Goal: Task Accomplishment & Management: Use online tool/utility

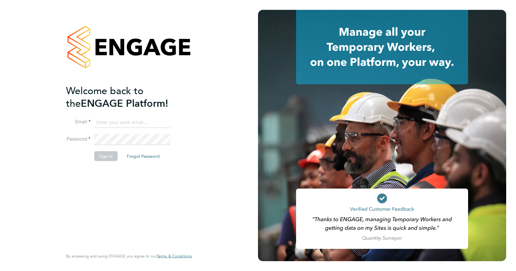
type input "[PERSON_NAME][EMAIL_ADDRESS][DOMAIN_NAME]"
click at [141, 185] on div "Welcome back to the ENGAGE Platform! Email [PERSON_NAME][EMAIL_ADDRESS][DOMAIN_…" at bounding box center [126, 166] width 120 height 164
click at [104, 159] on button "Sign In" at bounding box center [105, 156] width 23 height 10
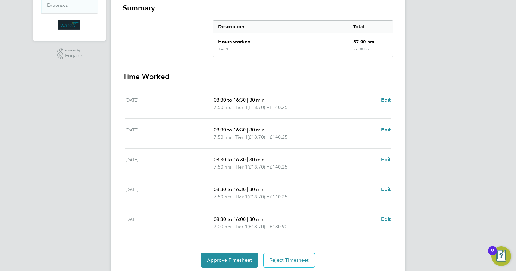
scroll to position [123, 0]
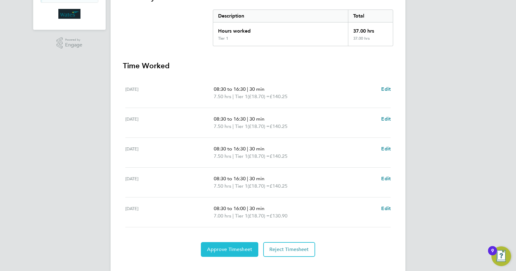
click at [233, 248] on span "Approve Timesheet" at bounding box center [229, 249] width 45 height 6
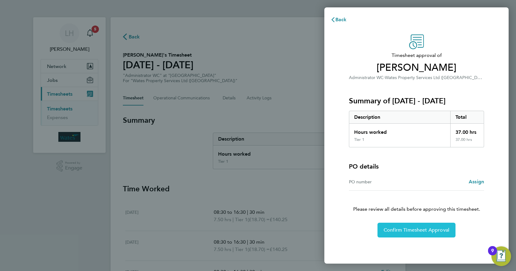
click at [407, 230] on span "Confirm Timesheet Approval" at bounding box center [417, 230] width 66 height 6
